Goal: Task Accomplishment & Management: Manage account settings

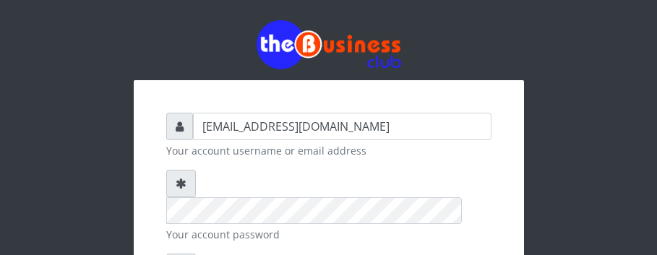
scroll to position [223, 0]
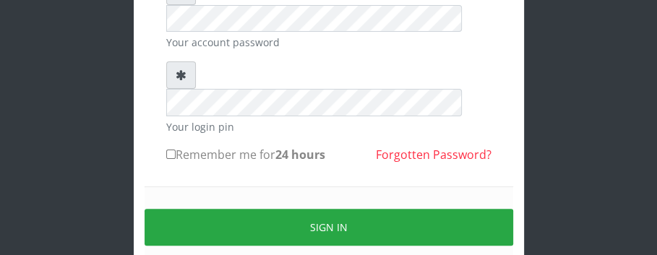
type input "[EMAIL_ADDRESS][DOMAIN_NAME]"
click at [172, 150] on input "Remember me for 24 hours" at bounding box center [170, 154] width 9 height 9
checkbox input "true"
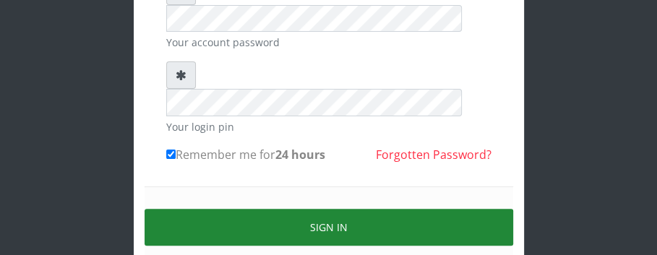
click at [307, 209] on button "Sign in" at bounding box center [329, 227] width 369 height 37
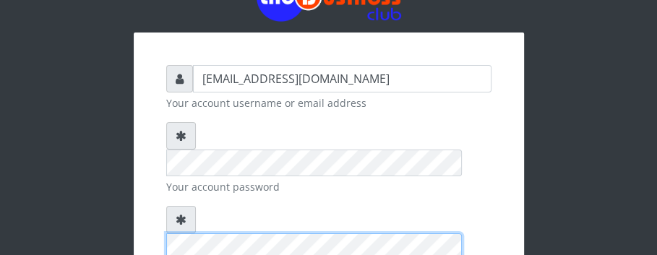
scroll to position [246, 0]
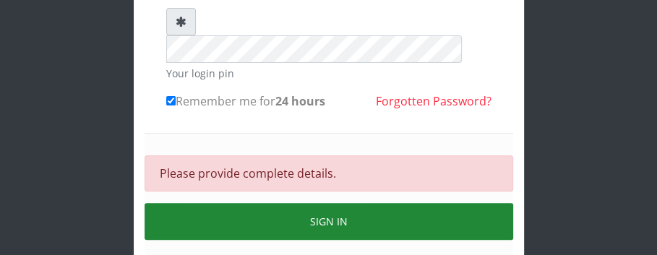
click at [321, 203] on button "Sign in" at bounding box center [329, 221] width 369 height 37
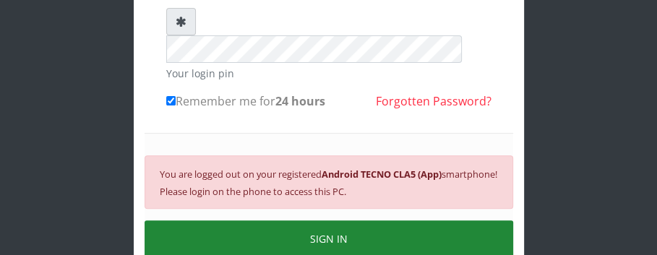
click at [327, 221] on button "SIGN IN" at bounding box center [329, 239] width 369 height 37
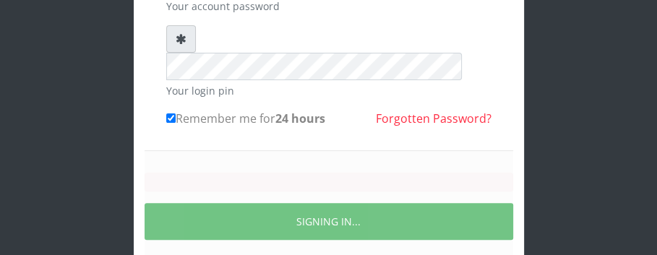
scroll to position [199, 0]
